Goal: Find specific page/section: Find specific page/section

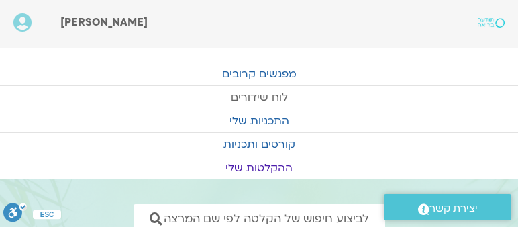
click at [281, 95] on link "לוח שידורים" at bounding box center [259, 97] width 518 height 23
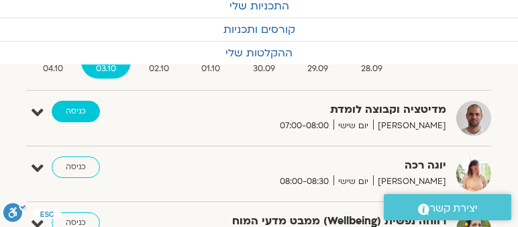
click at [94, 111] on link "כניסה" at bounding box center [76, 111] width 48 height 21
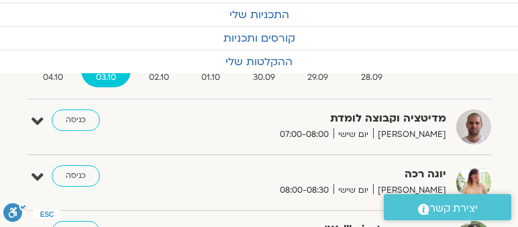
scroll to position [115, 0]
